Goal: Transaction & Acquisition: Purchase product/service

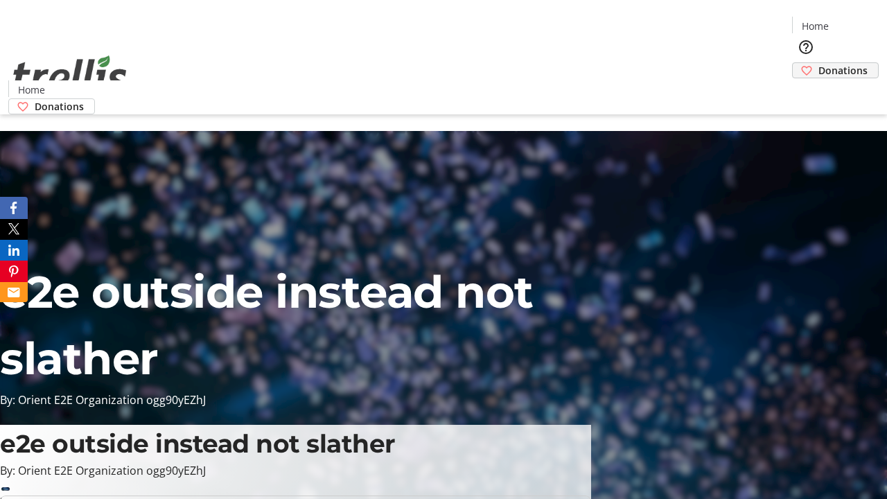
click at [819, 63] on span "Donations" at bounding box center [843, 70] width 49 height 15
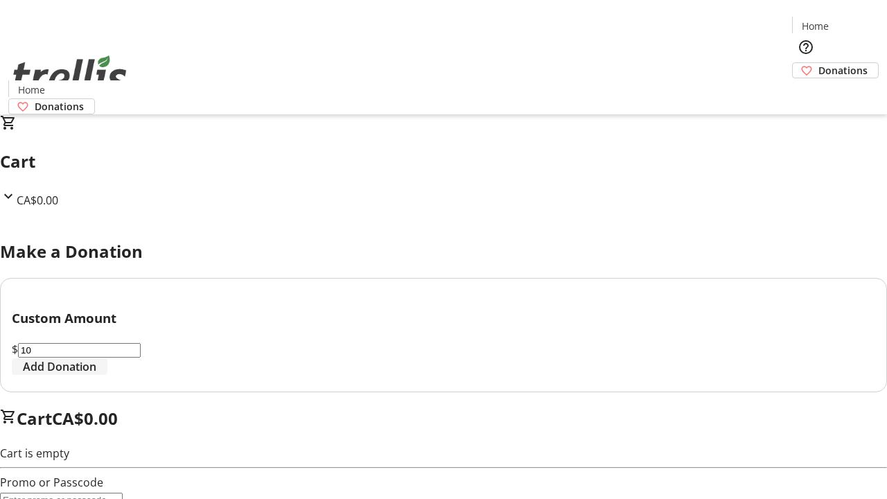
click at [96, 375] on span "Add Donation" at bounding box center [59, 366] width 73 height 17
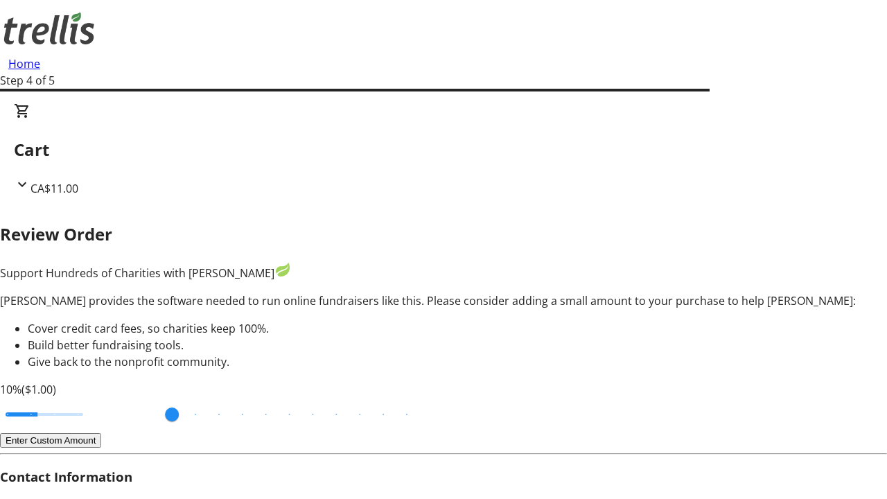
type input "3"
click at [94, 399] on input "Cover fees percentage" at bounding box center [44, 414] width 107 height 31
